Goal: Information Seeking & Learning: Find contact information

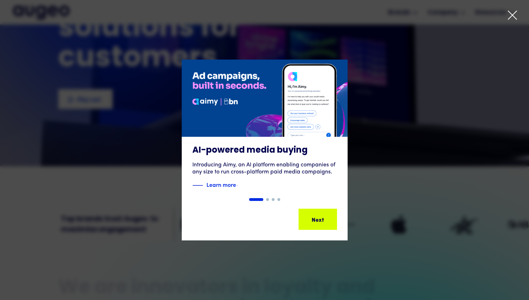
scroll to position [113, 0]
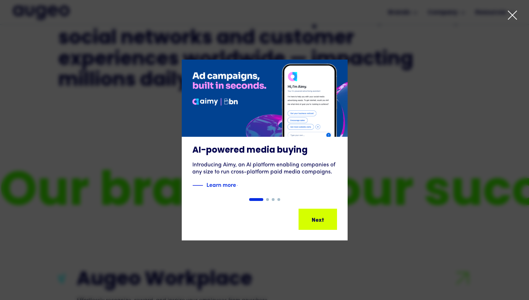
click at [514, 19] on icon at bounding box center [512, 15] width 11 height 11
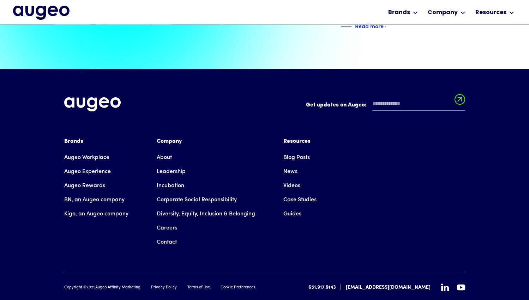
scroll to position [1618, 0]
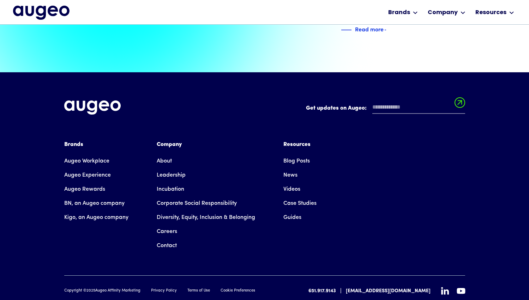
click at [174, 239] on link "Contact" at bounding box center [167, 246] width 20 height 14
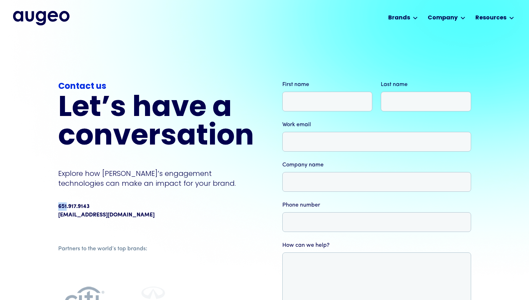
drag, startPoint x: 67, startPoint y: 205, endPoint x: 52, endPoint y: 205, distance: 15.2
click at [47, 203] on div "Contact us Let’s have a conversation Explore how Augeo’s engagement technologie…" at bounding box center [264, 215] width 529 height 361
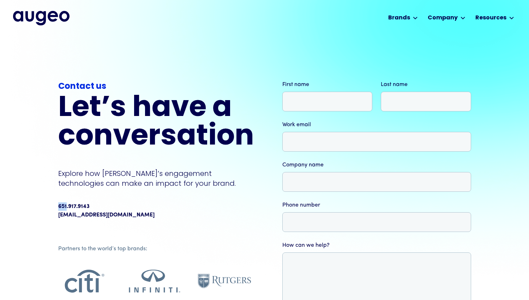
copy div "651"
